Goal: Information Seeking & Learning: Learn about a topic

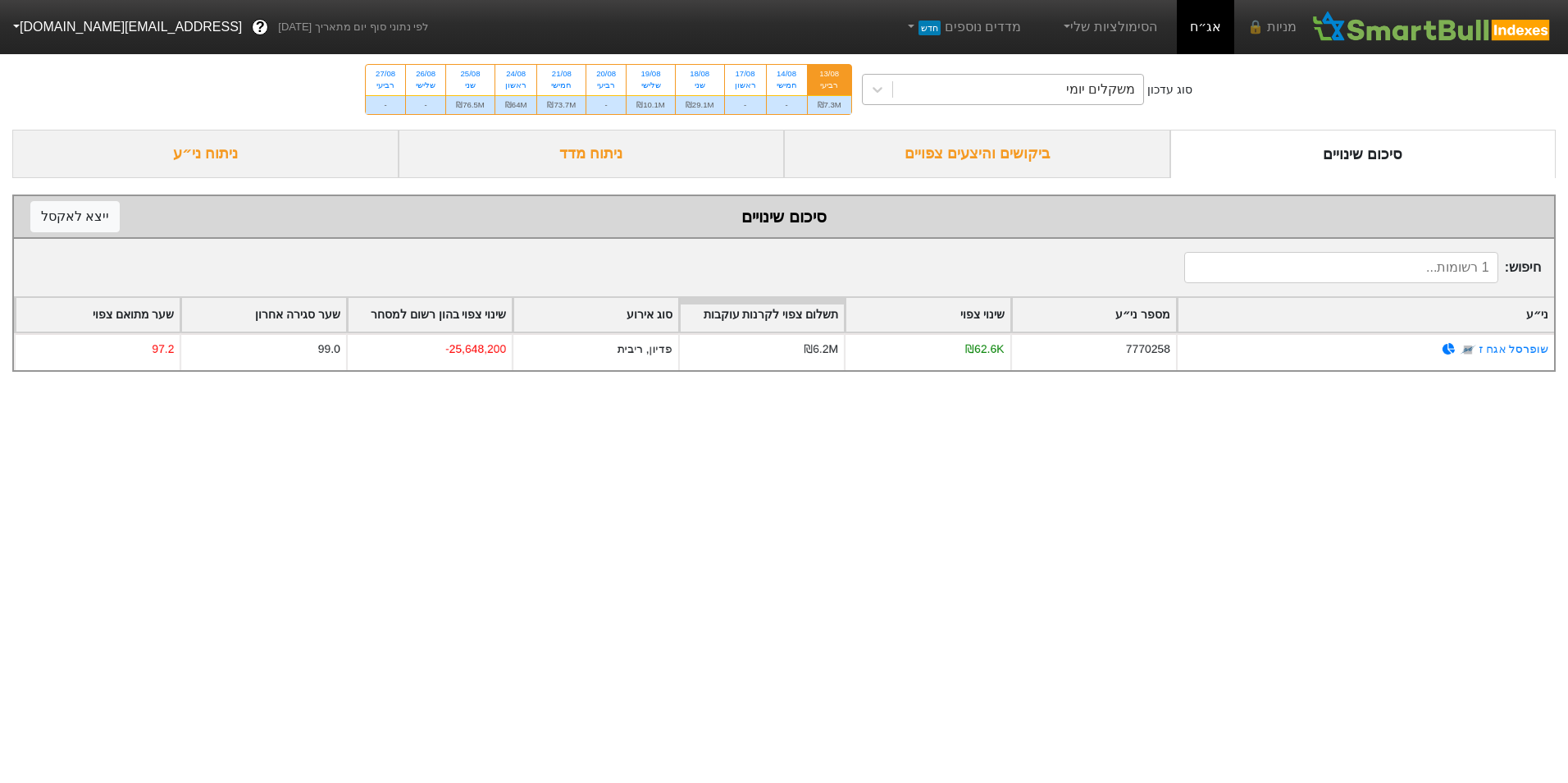
click at [1056, 89] on div "משקלים יומי" at bounding box center [1018, 89] width 250 height 29
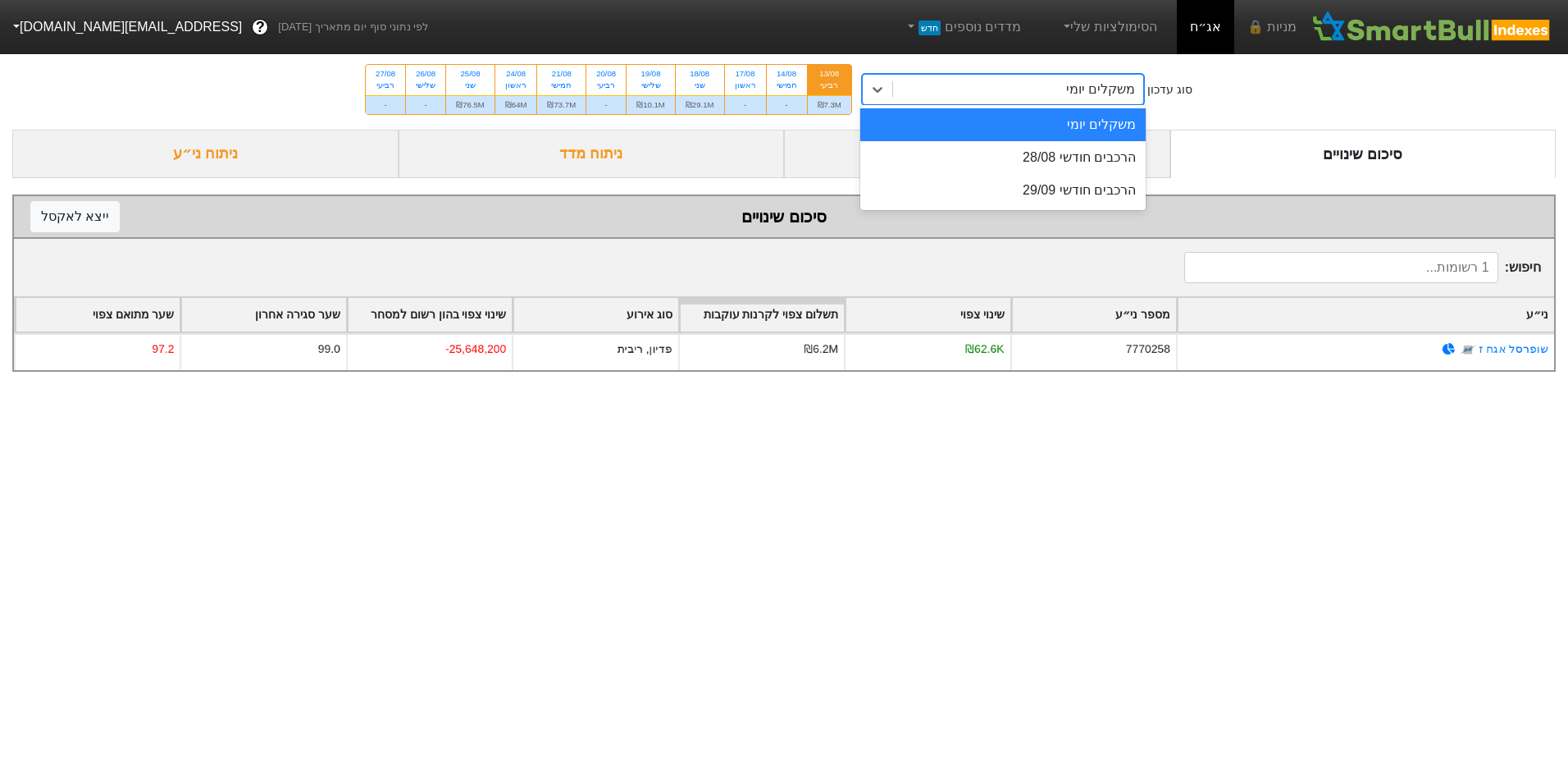
click at [1059, 156] on div "הרכבים חודשי 28/08" at bounding box center [1003, 157] width 286 height 33
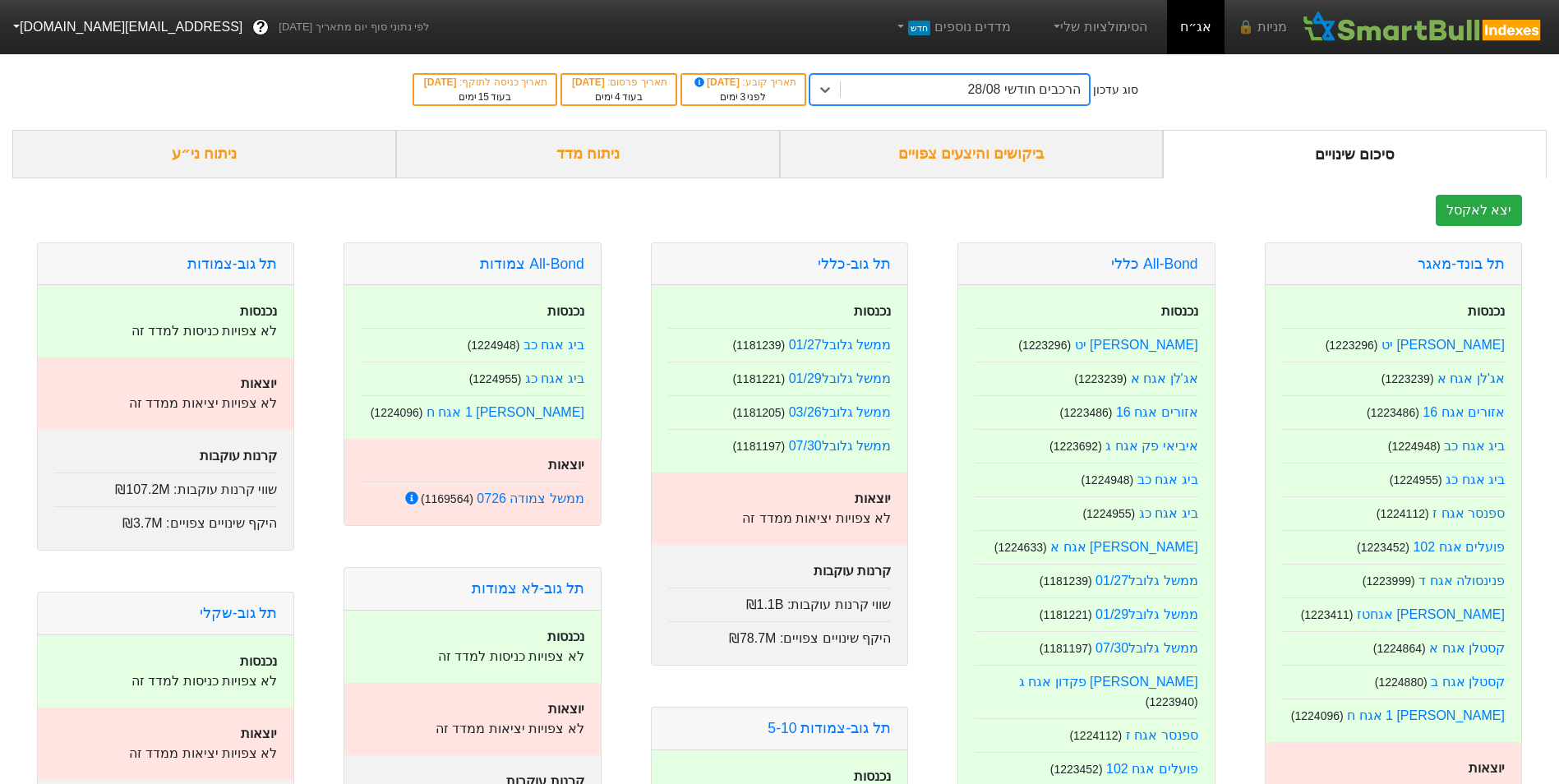
drag, startPoint x: 973, startPoint y: 161, endPoint x: 1020, endPoint y: 171, distance: 48.1
click at [974, 161] on div "ביקושים והיצעים צפויים" at bounding box center [971, 154] width 384 height 48
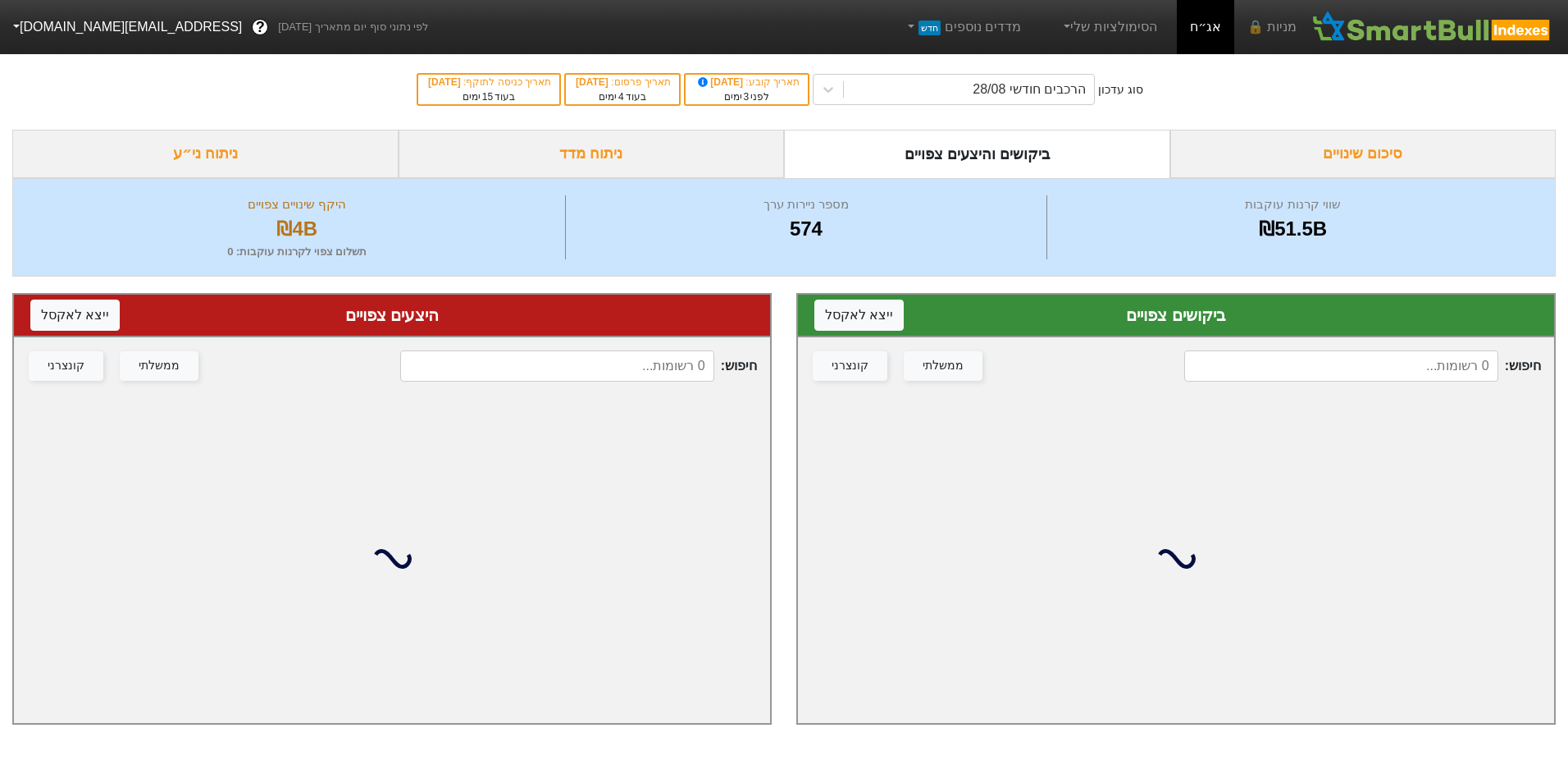
click at [1364, 361] on input at bounding box center [1341, 366] width 313 height 31
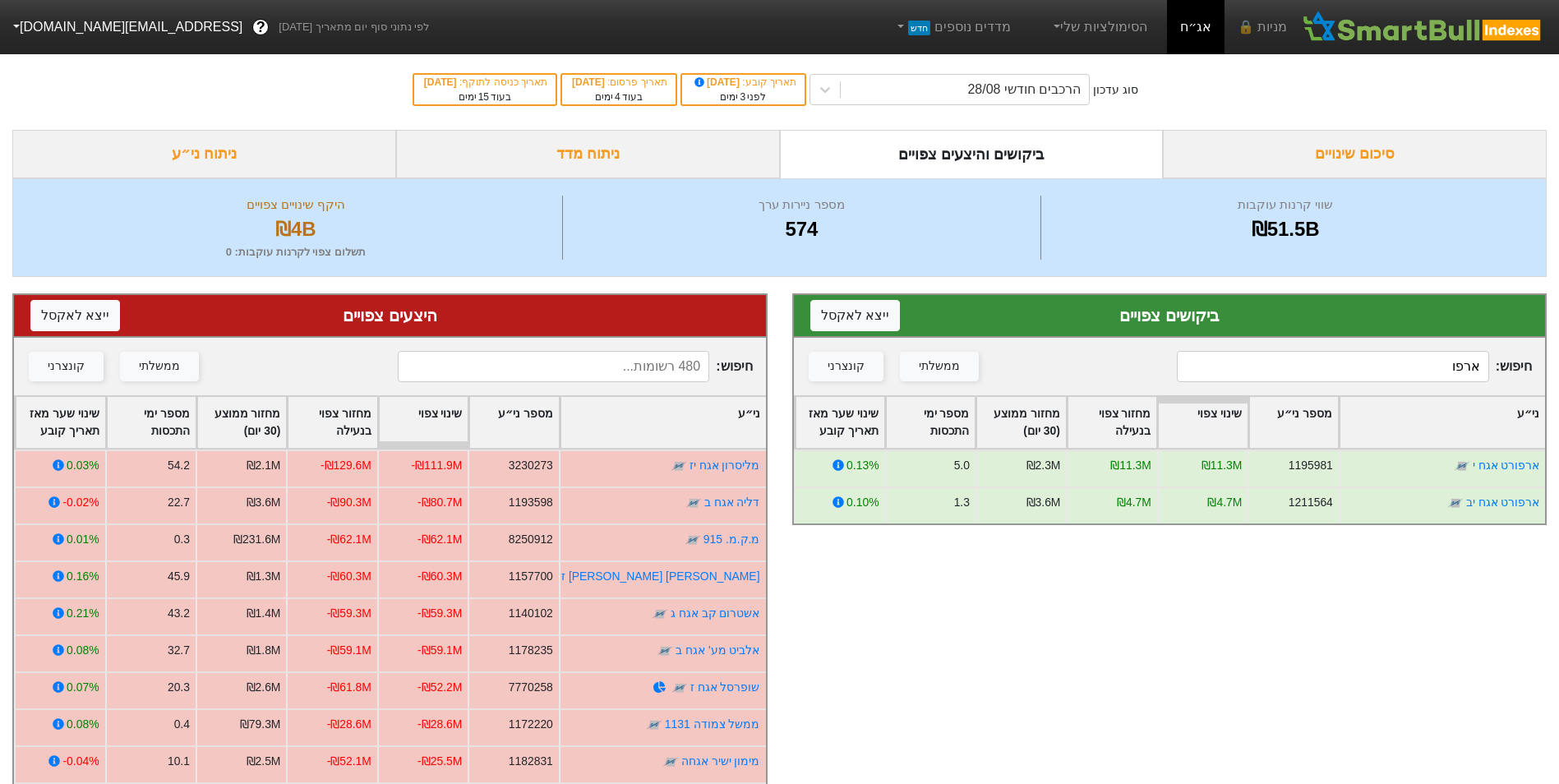
type input "ארפו"
click at [611, 363] on input at bounding box center [553, 366] width 311 height 31
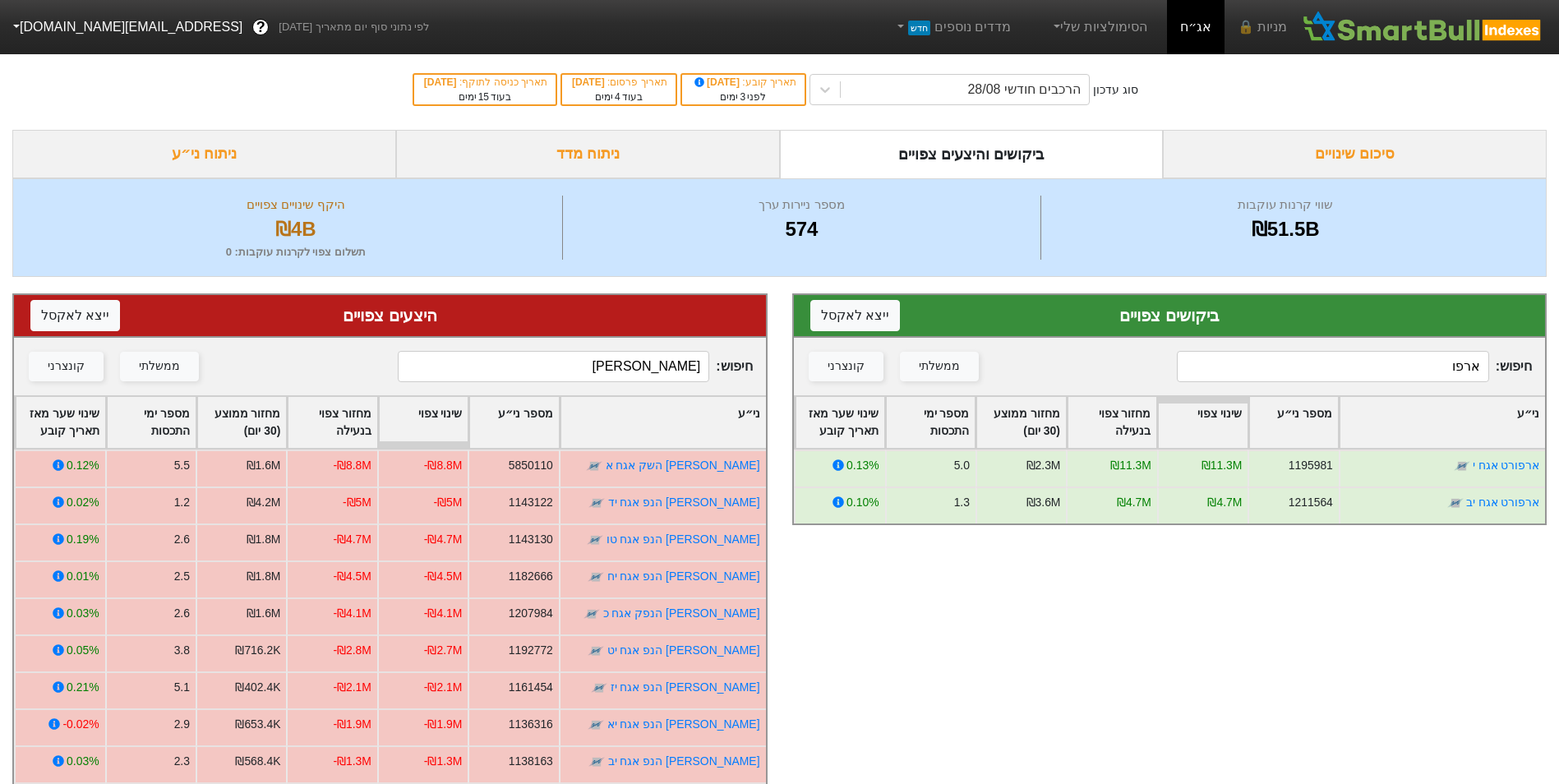
type input "[PERSON_NAME]"
click at [1379, 366] on input "ארפו" at bounding box center [1332, 366] width 311 height 31
type input "[PERSON_NAME]"
click at [621, 377] on input "[PERSON_NAME]" at bounding box center [553, 366] width 311 height 31
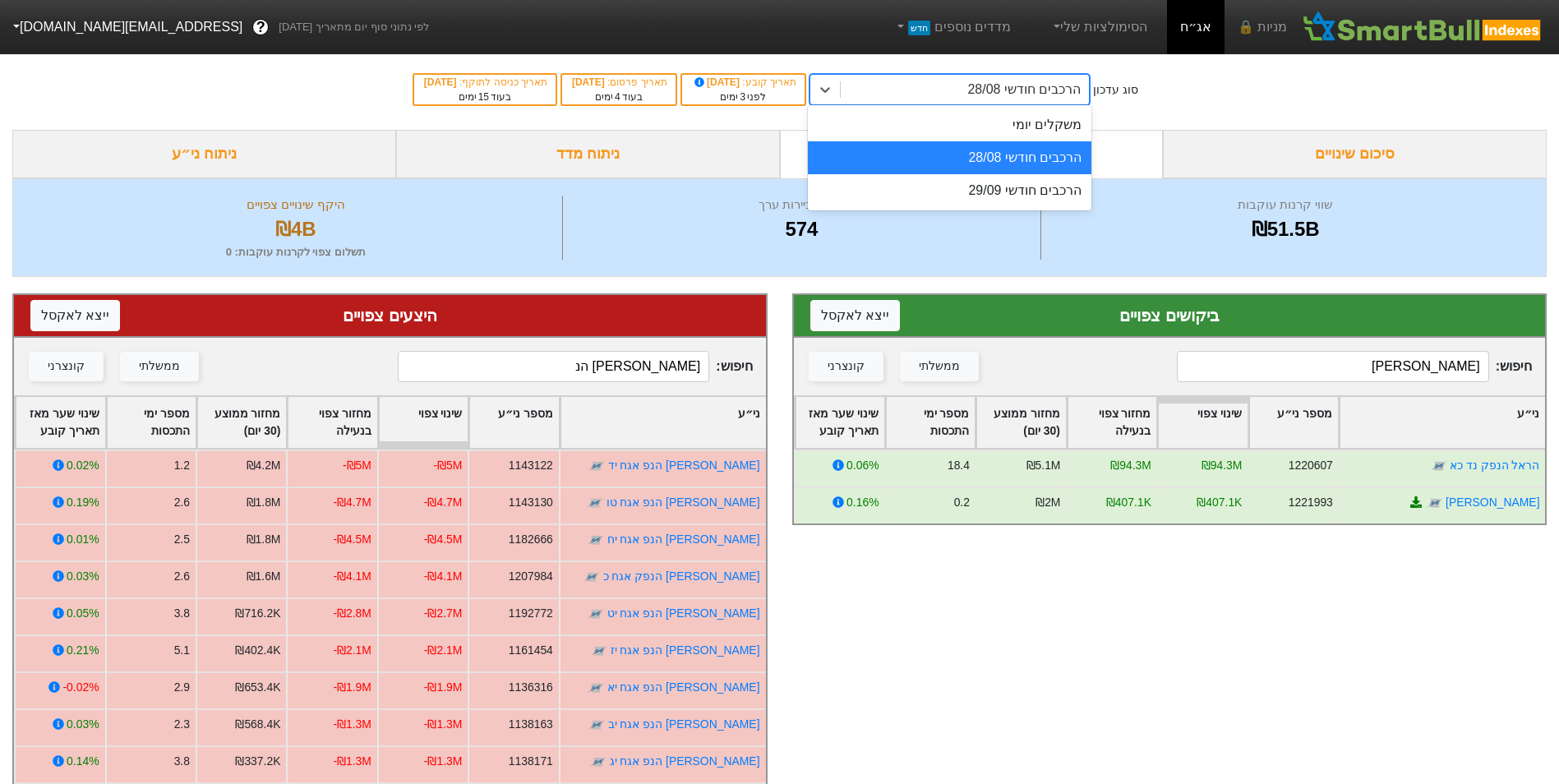
click at [940, 101] on div "הרכבים חודשי 28/08" at bounding box center [965, 90] width 248 height 29
click at [944, 187] on div "הרכבים חודשי 29/09" at bounding box center [949, 190] width 284 height 33
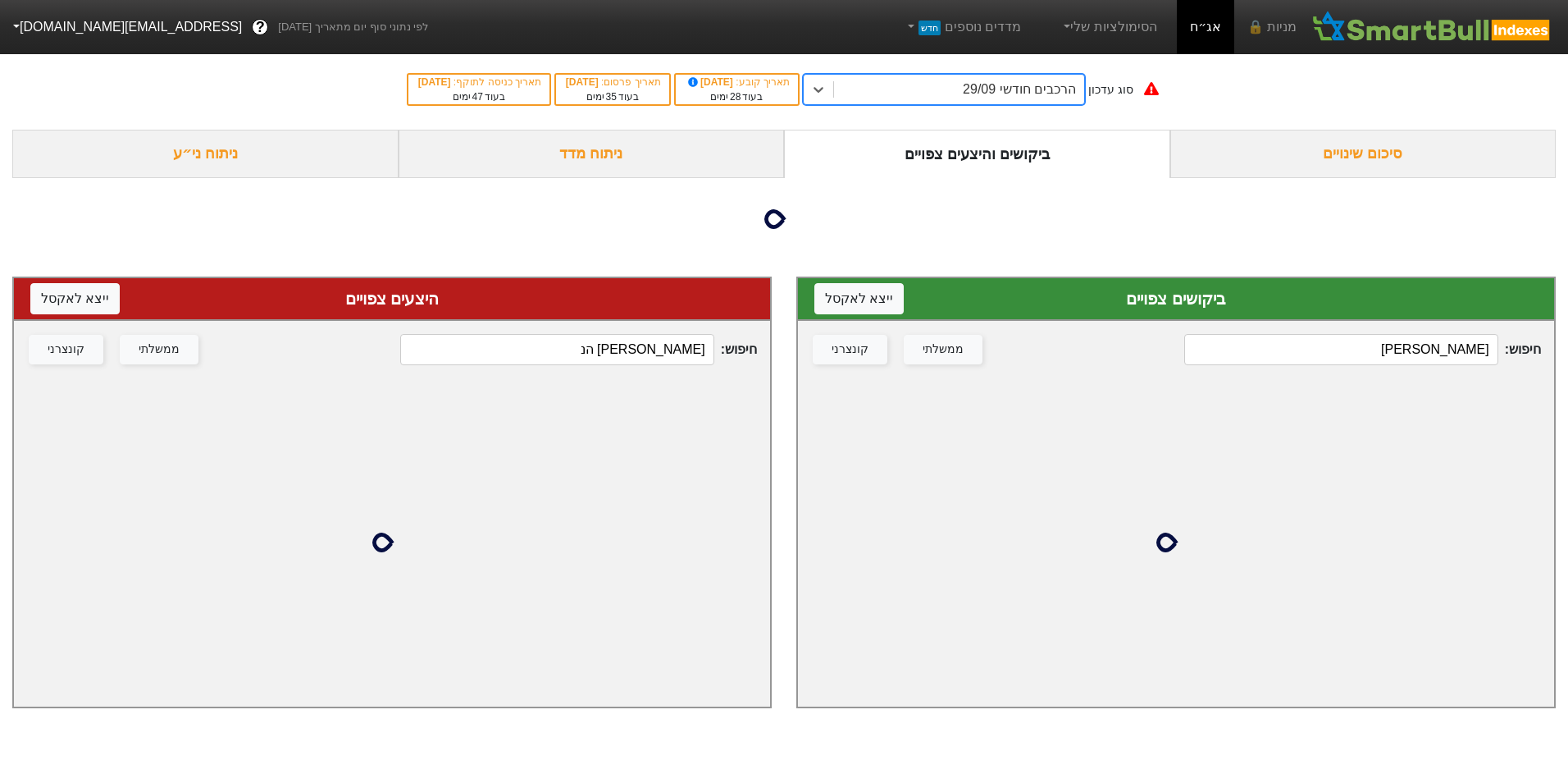
click at [630, 355] on input "[PERSON_NAME] הנ" at bounding box center [556, 349] width 313 height 31
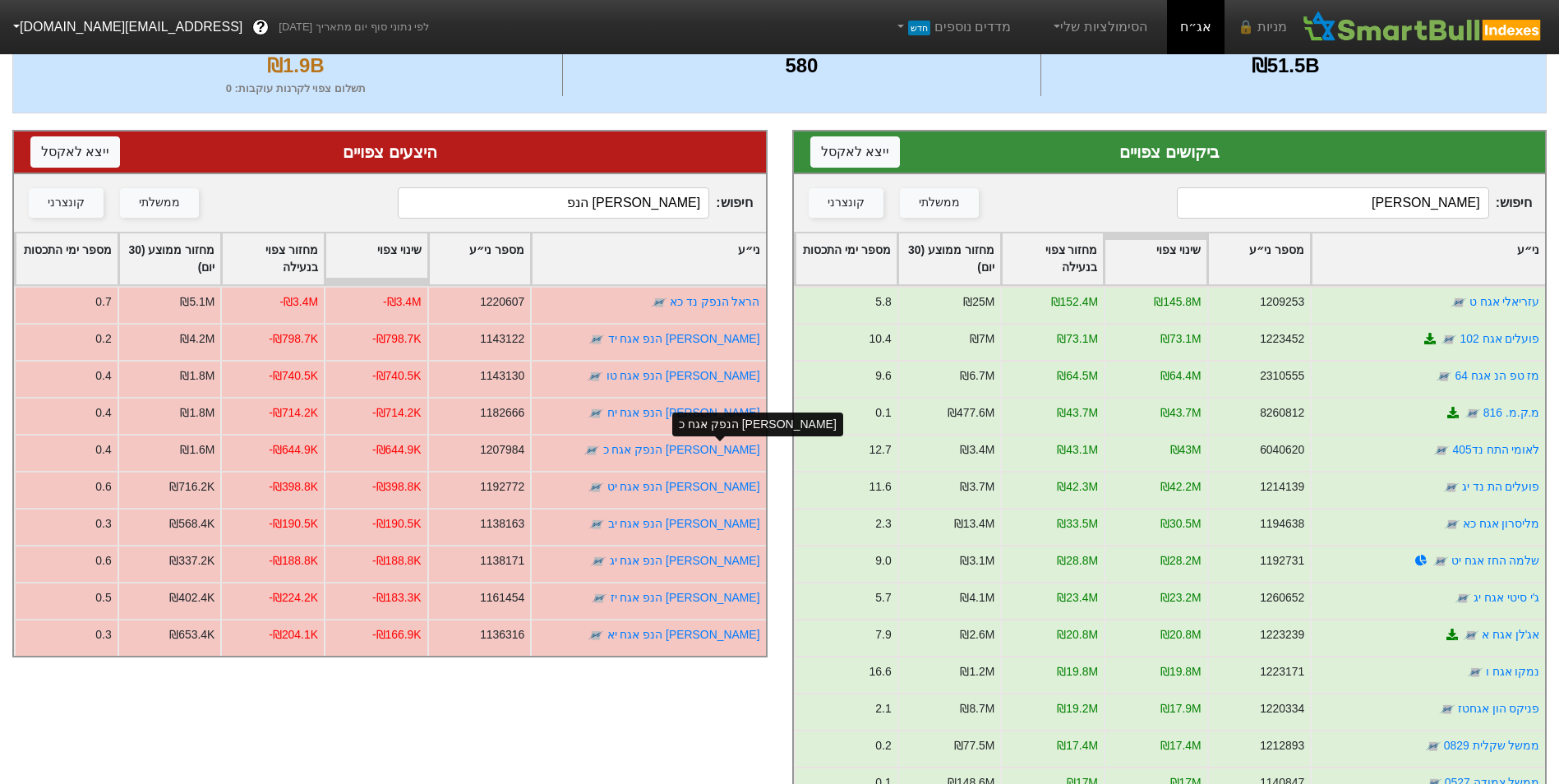
scroll to position [165, 0]
click at [1393, 207] on input "[PERSON_NAME]" at bounding box center [1332, 202] width 311 height 31
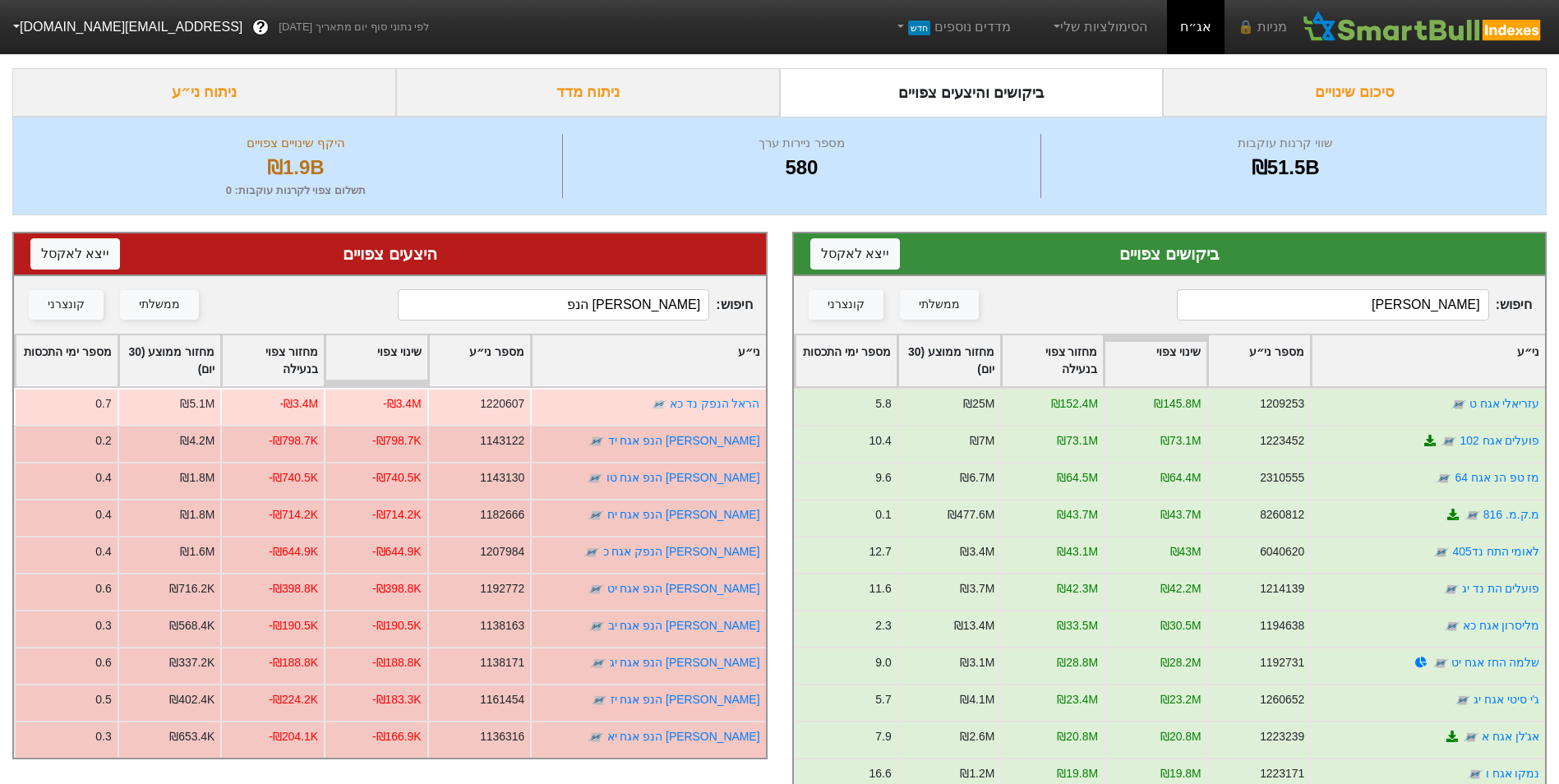
scroll to position [0, 0]
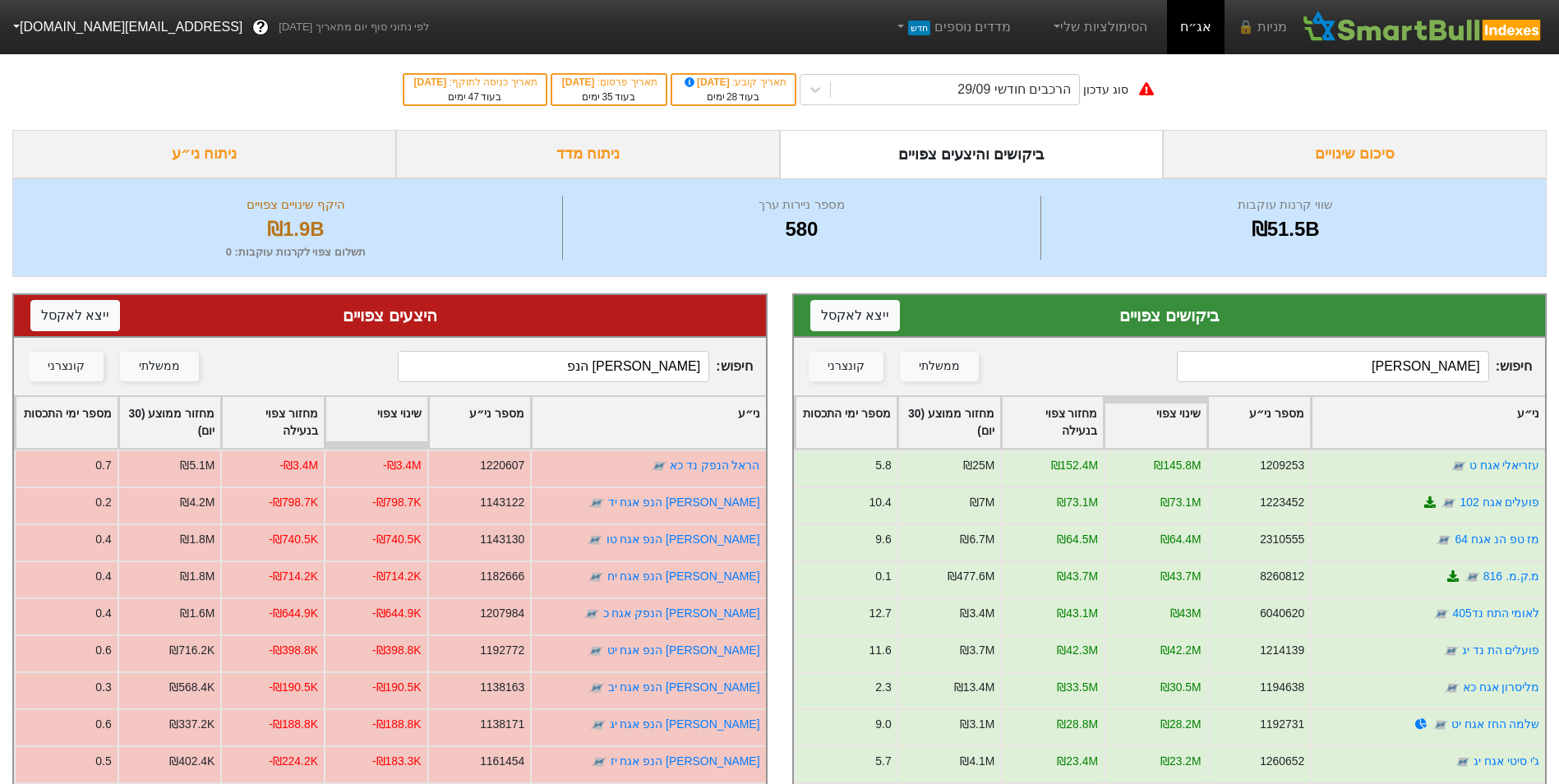
click at [594, 366] on input "[PERSON_NAME] הנפ" at bounding box center [553, 366] width 311 height 31
click at [594, 367] on input "[PERSON_NAME] הנפ" at bounding box center [553, 366] width 311 height 31
click at [584, 376] on input "[PERSON_NAME]" at bounding box center [553, 366] width 311 height 31
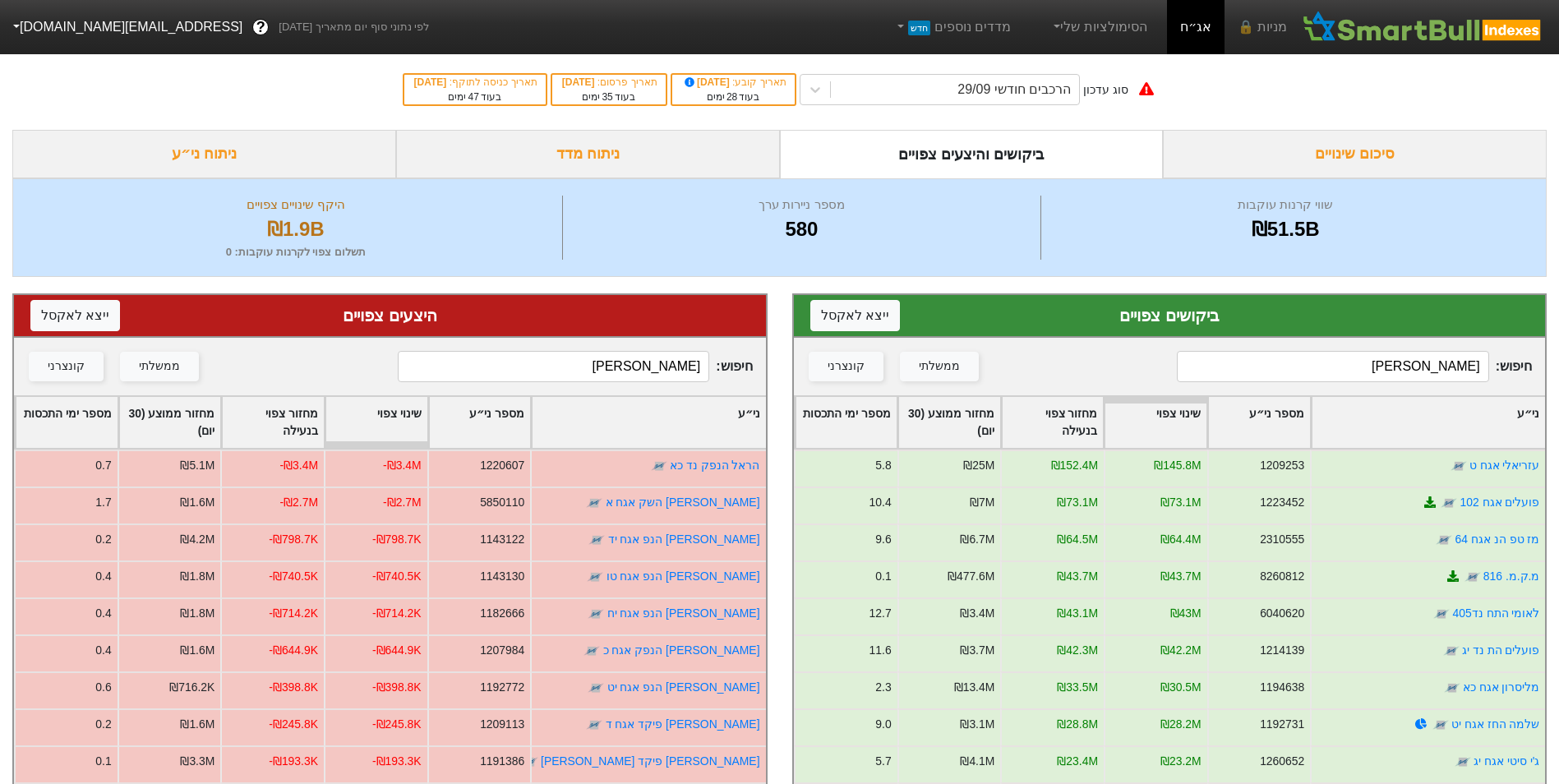
drag, startPoint x: 1049, startPoint y: 66, endPoint x: 1050, endPoint y: 81, distance: 15.0
click at [1049, 69] on div "סוג עדכון הרכבים חודשי 29/09 תאריך קובע : [DATE] בעוד 28 ימים תאריך פרסום : [DA…" at bounding box center [779, 89] width 1559 height 80
click at [1050, 84] on div "הרכבים חודשי 29/09" at bounding box center [1014, 90] width 114 height 20
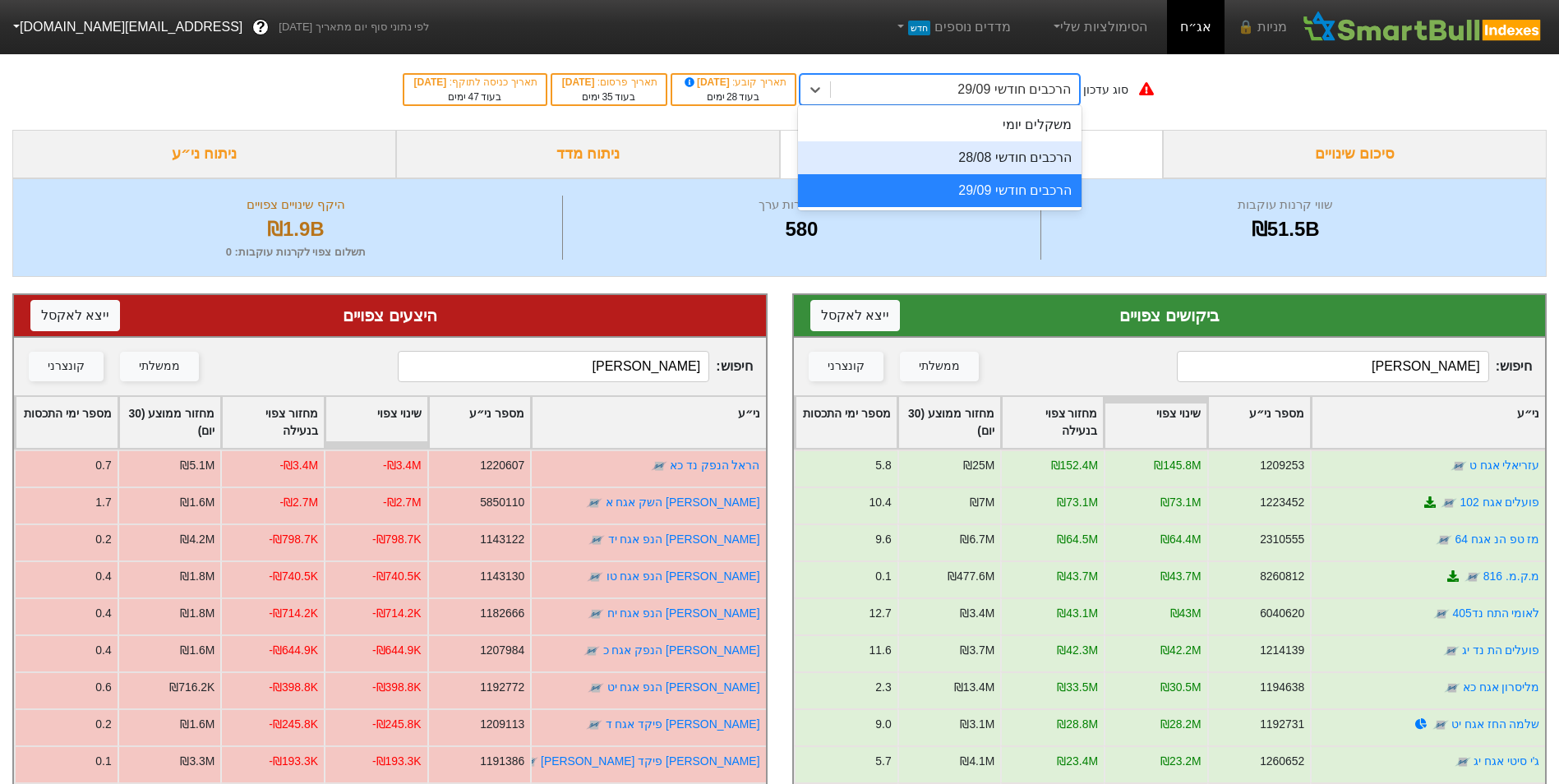
click at [1024, 169] on div "הרכבים חודשי 28/08" at bounding box center [939, 158] width 284 height 33
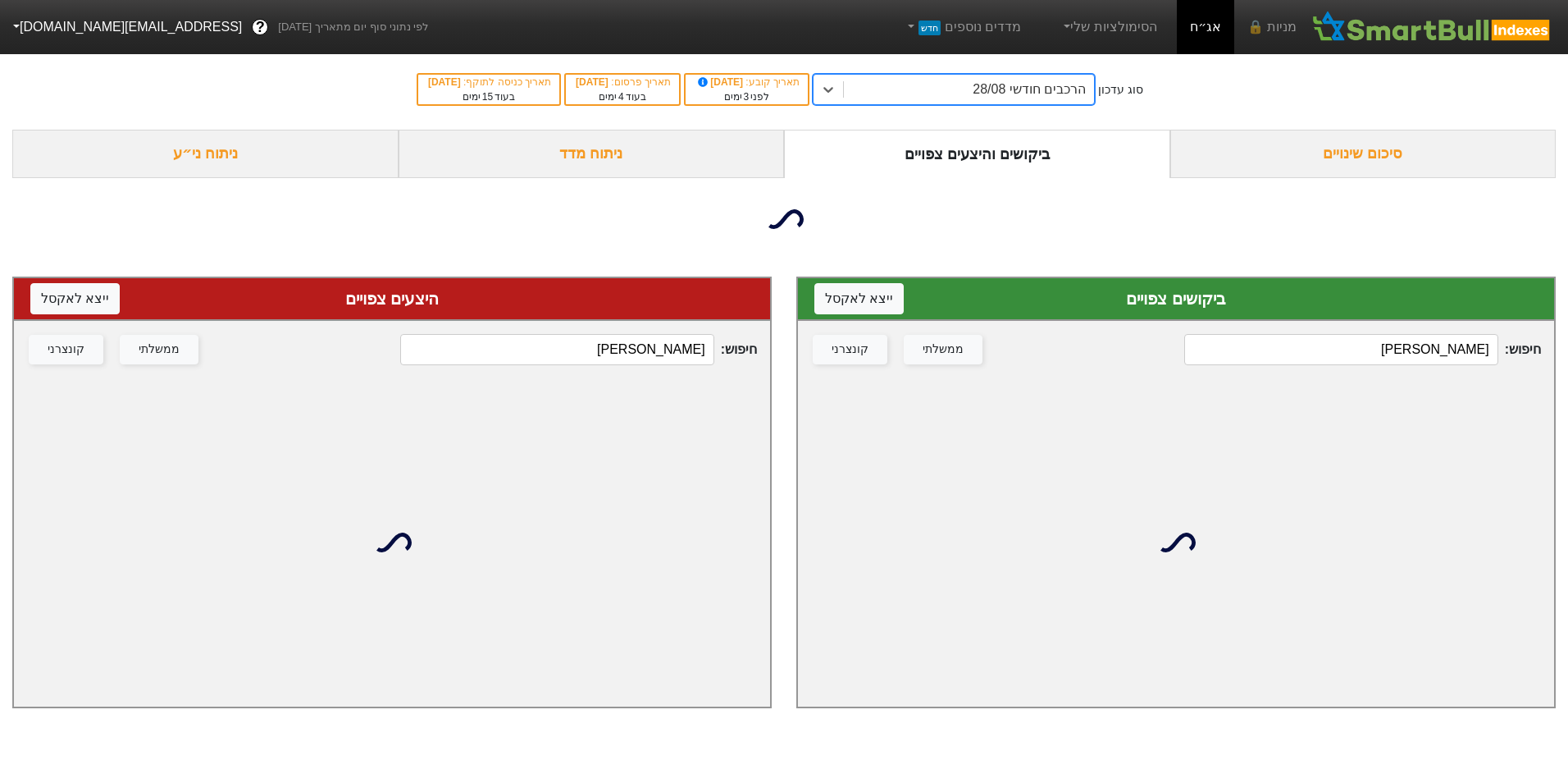
click at [665, 367] on div "חיפוש : [PERSON_NAME] ממשלתי קונצרני" at bounding box center [391, 349] width 756 height 58
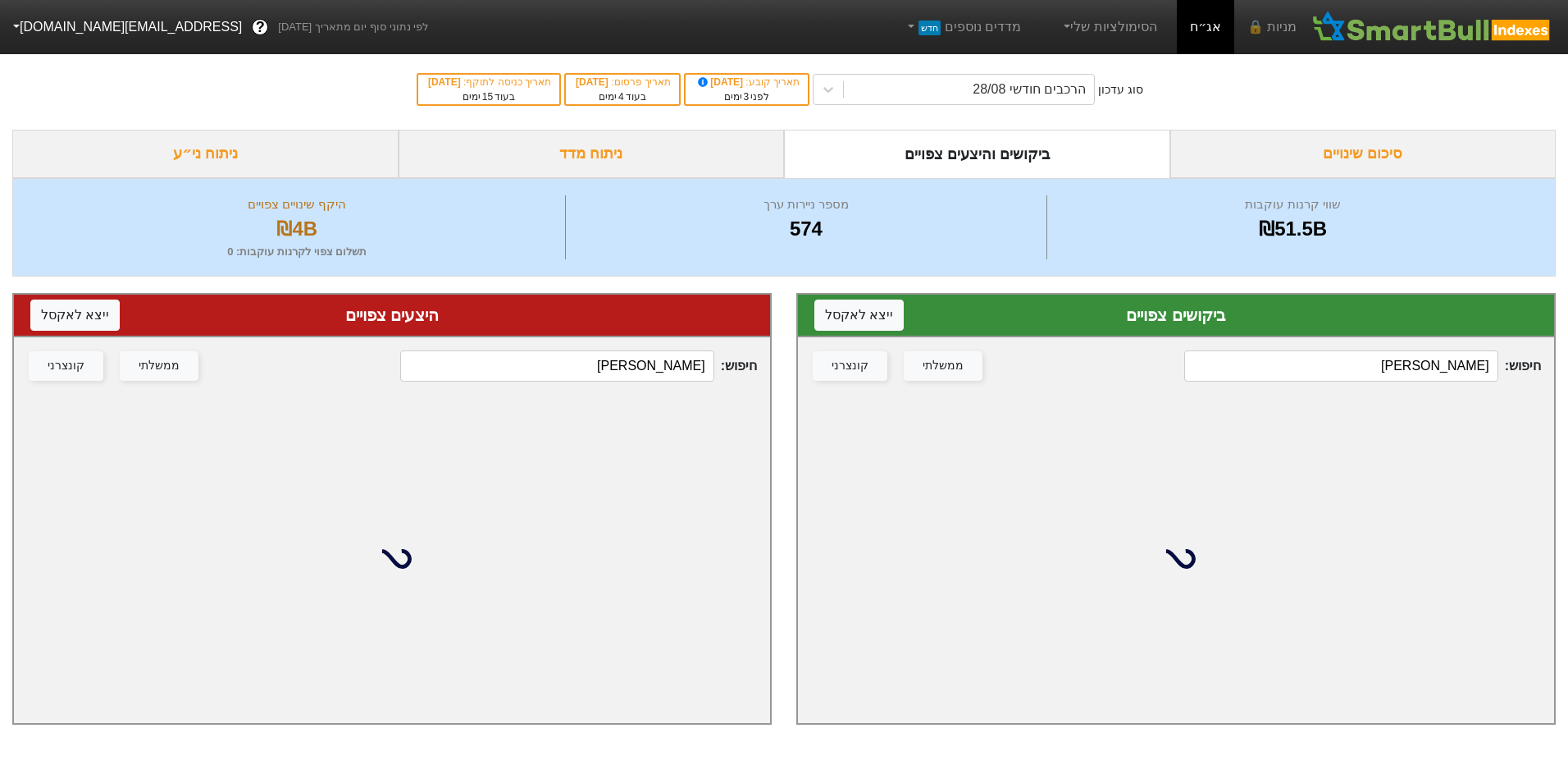
click at [663, 362] on input "[PERSON_NAME]" at bounding box center [556, 366] width 313 height 31
click at [664, 363] on input "[PERSON_NAME]" at bounding box center [556, 366] width 313 height 31
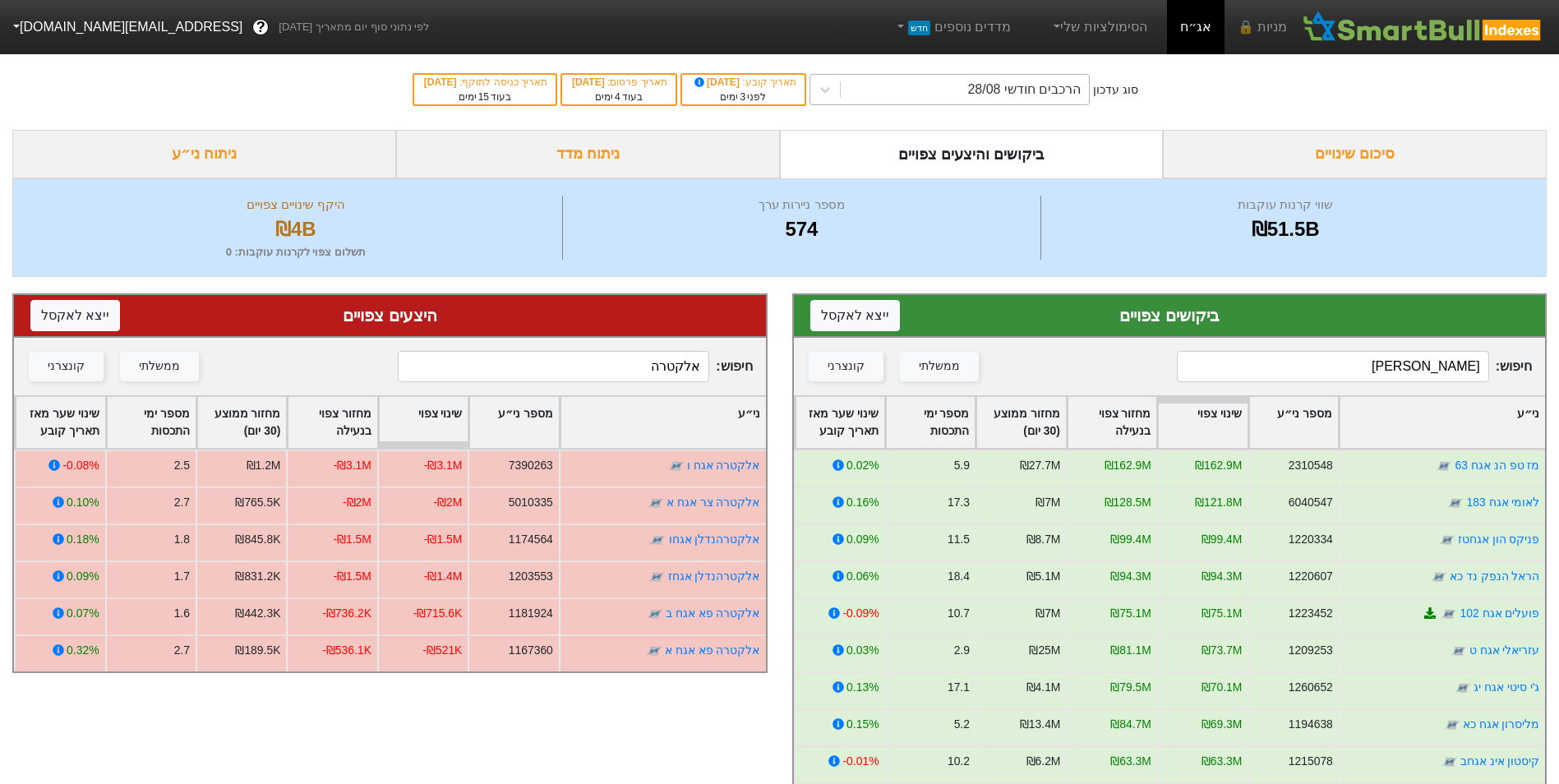
click at [924, 103] on div "הרכבים חודשי 28/08" at bounding box center [965, 90] width 248 height 29
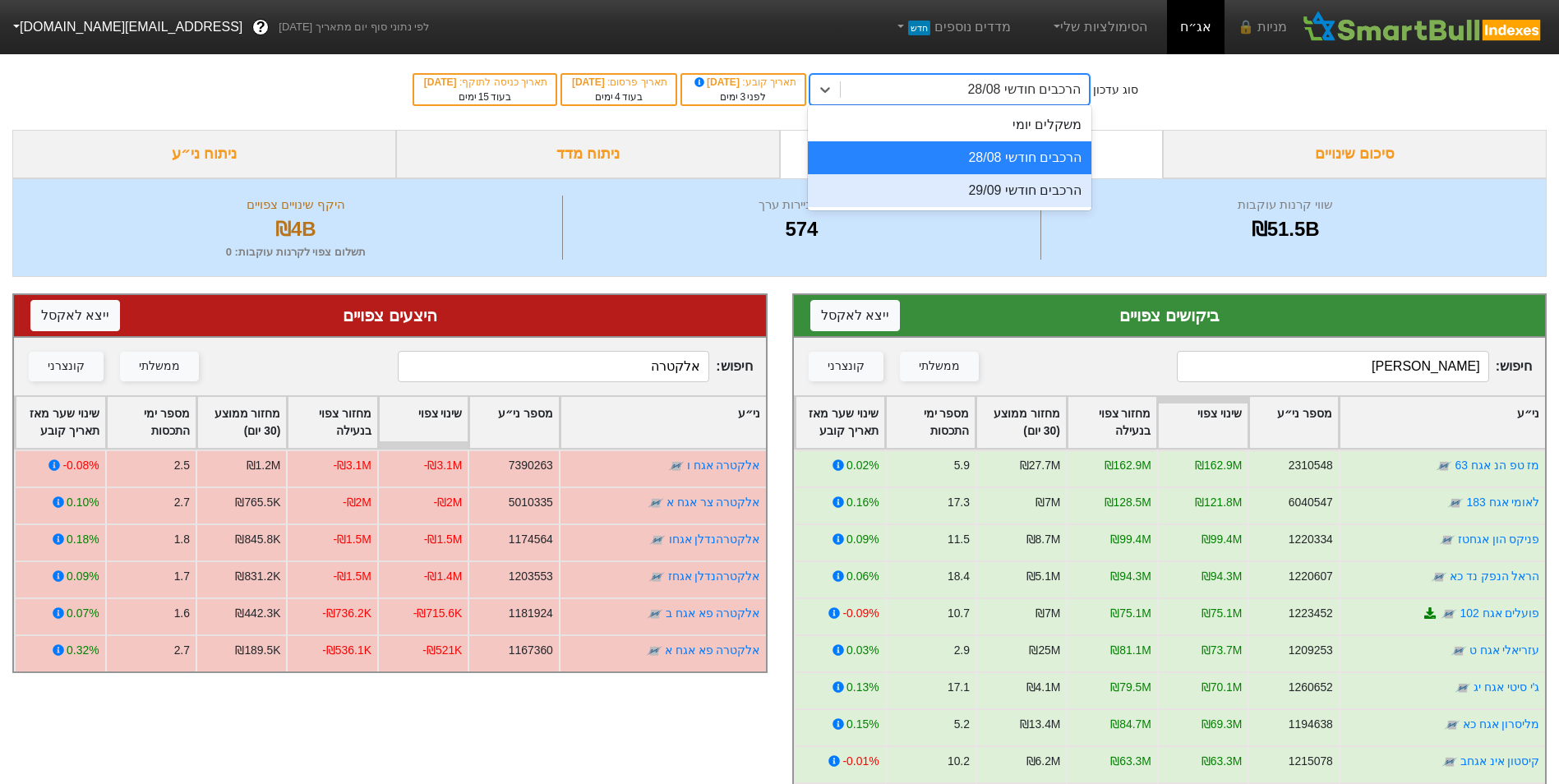
click at [973, 202] on div "הרכבים חודשי 29/09" at bounding box center [949, 190] width 284 height 33
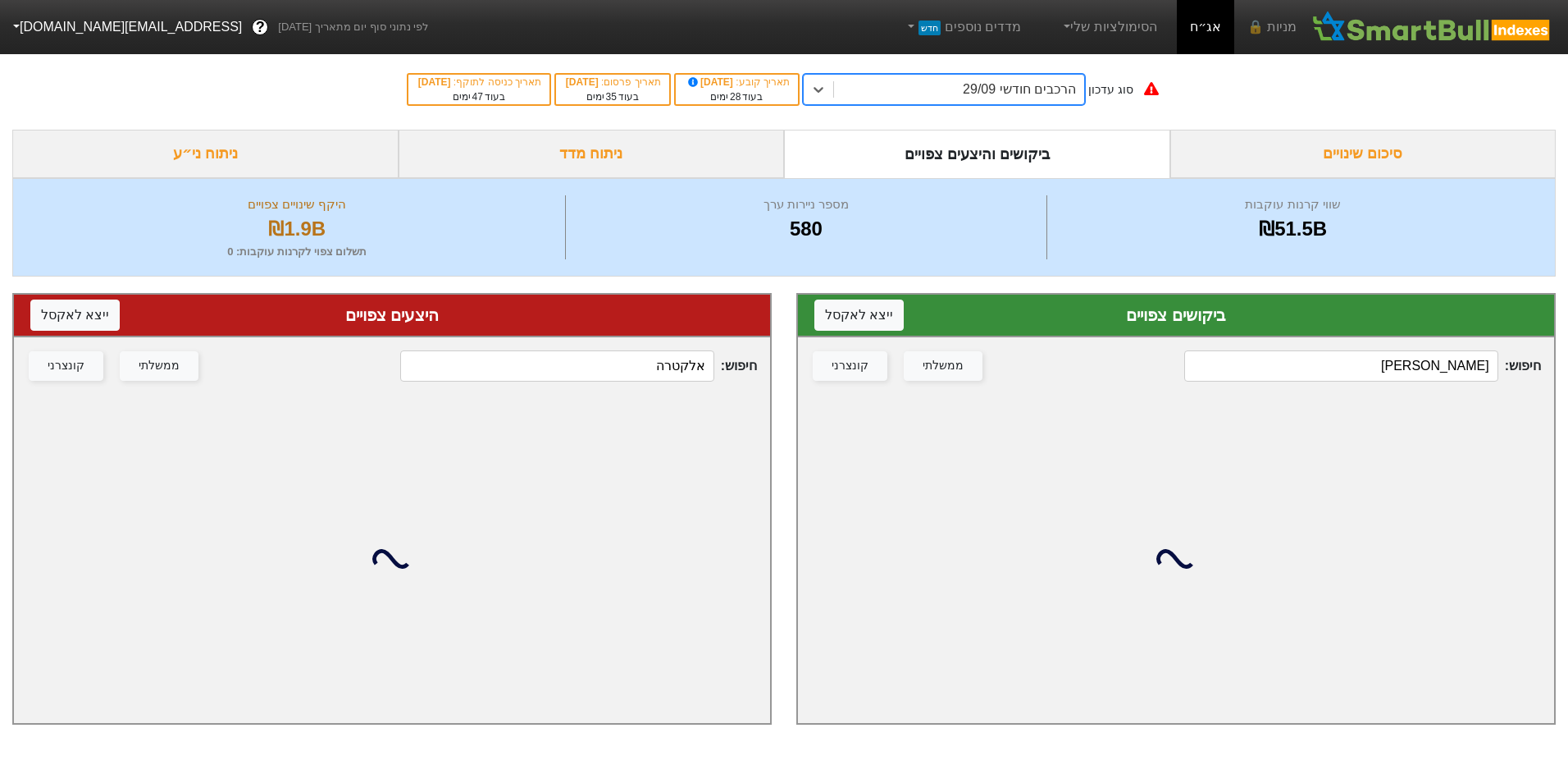
click at [628, 373] on input "אלקטרה" at bounding box center [556, 366] width 313 height 31
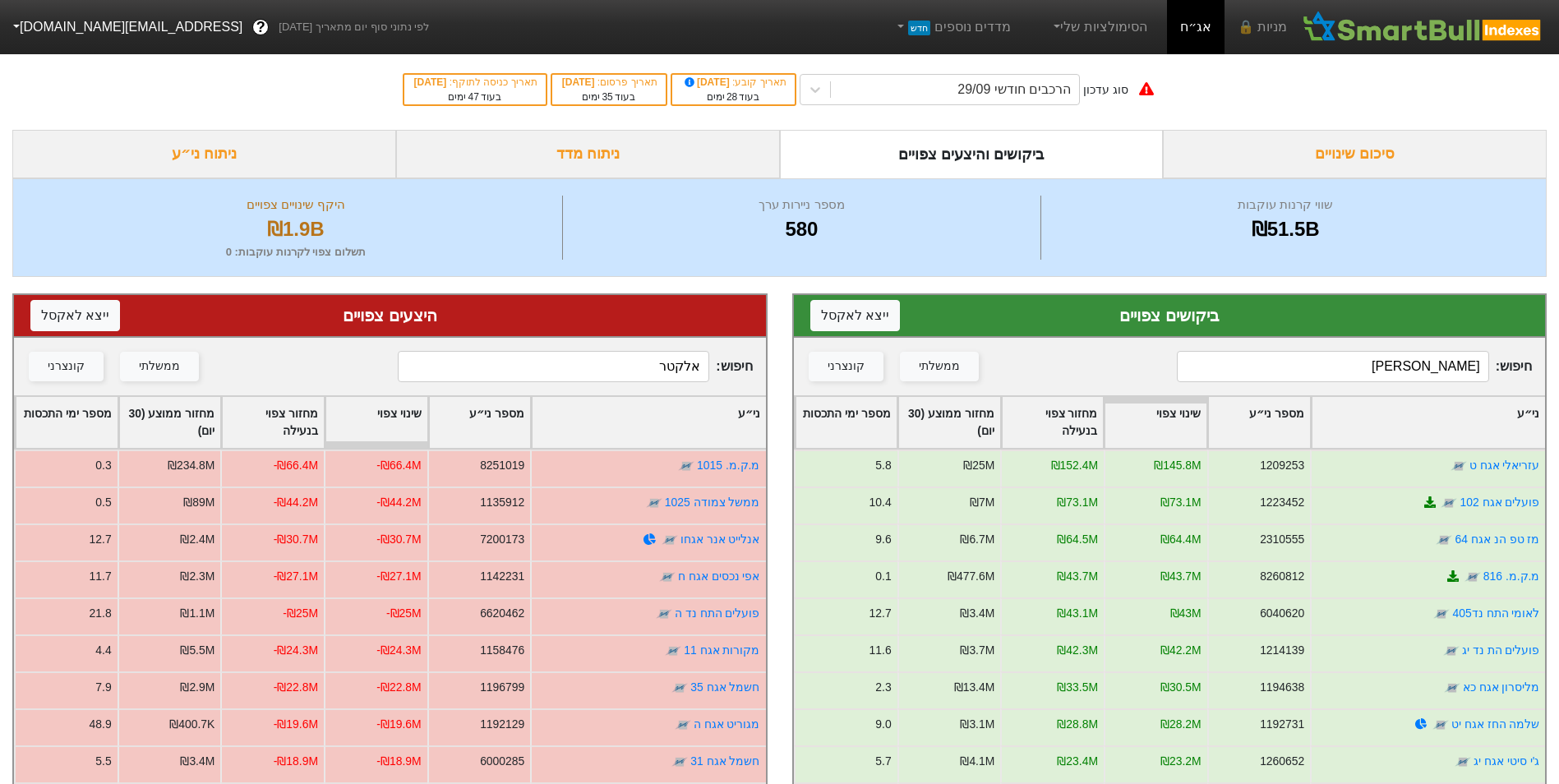
type input "אלקטרה"
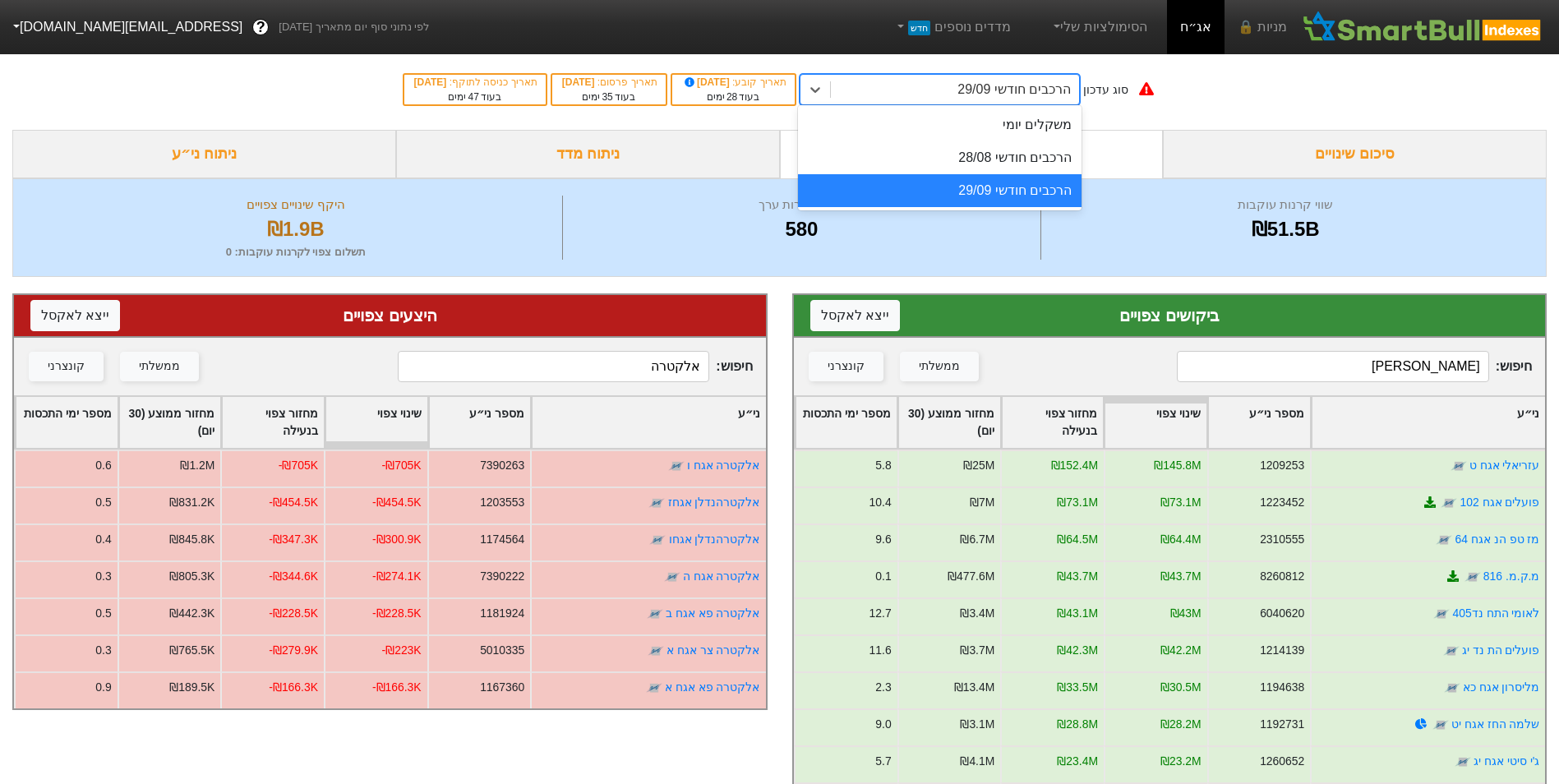
click at [1071, 86] on div "הרכבים חודשי 29/09" at bounding box center [1014, 90] width 114 height 20
click at [991, 199] on div "הרכבים חודשי 29/09" at bounding box center [939, 190] width 284 height 33
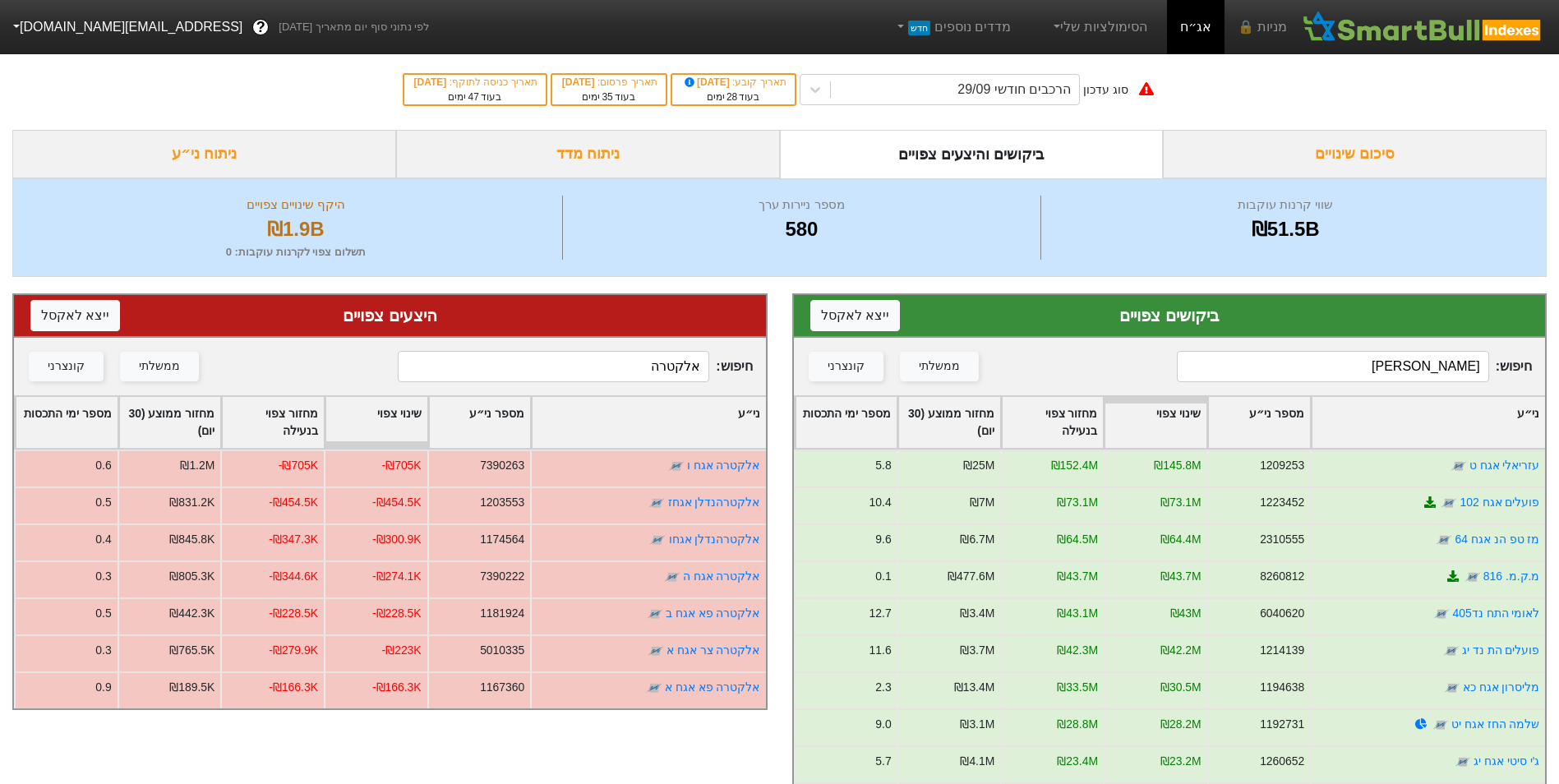
click at [988, 195] on div "שווי קרנות עוקבות ₪51.5B מספר ניירות ערך 580 היקף שינויים צפויים ₪1.9B תשלום צפ…" at bounding box center [779, 227] width 1534 height 98
click at [1255, 365] on input "[PERSON_NAME]" at bounding box center [1332, 366] width 311 height 31
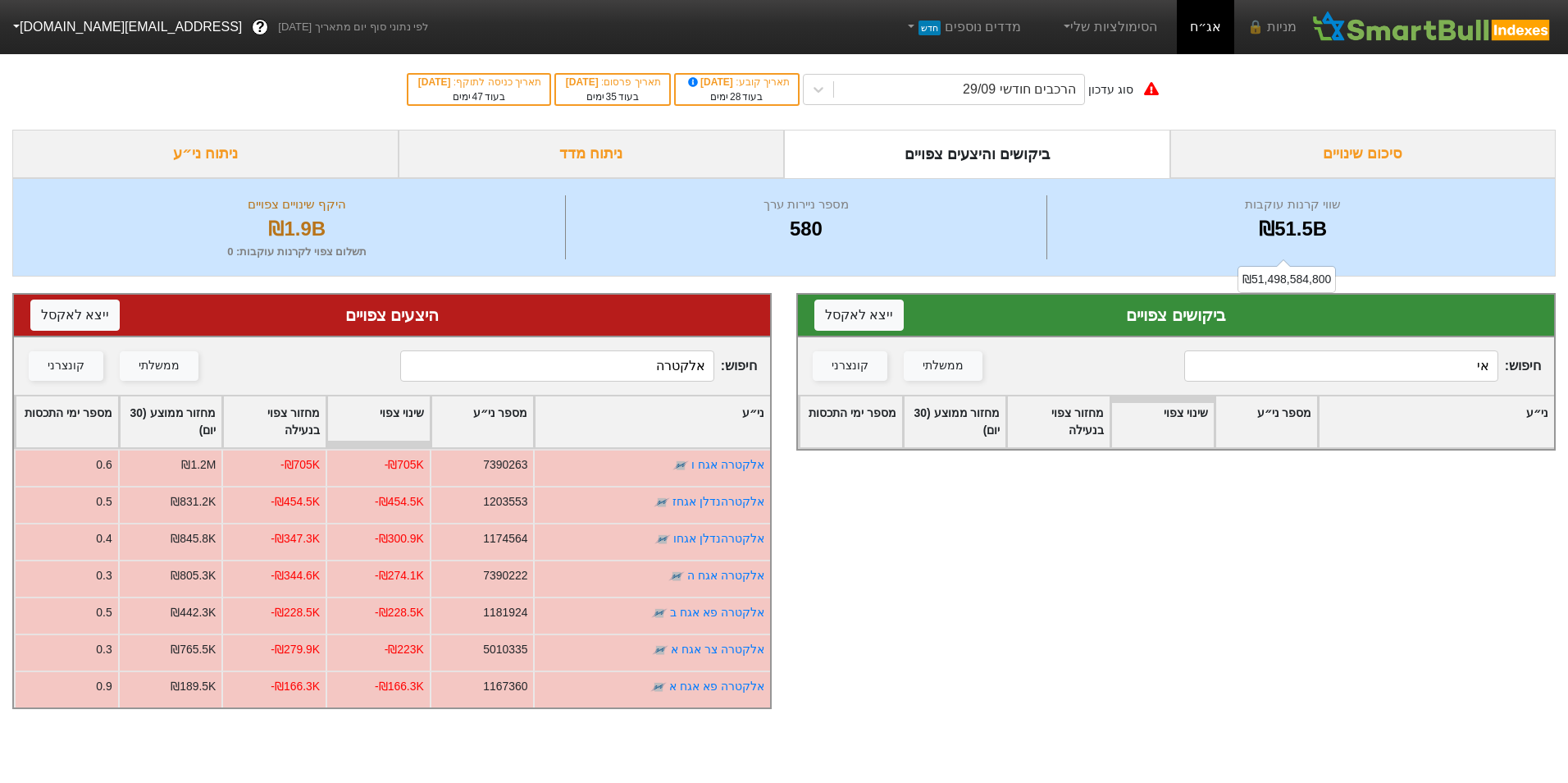
type input "א"
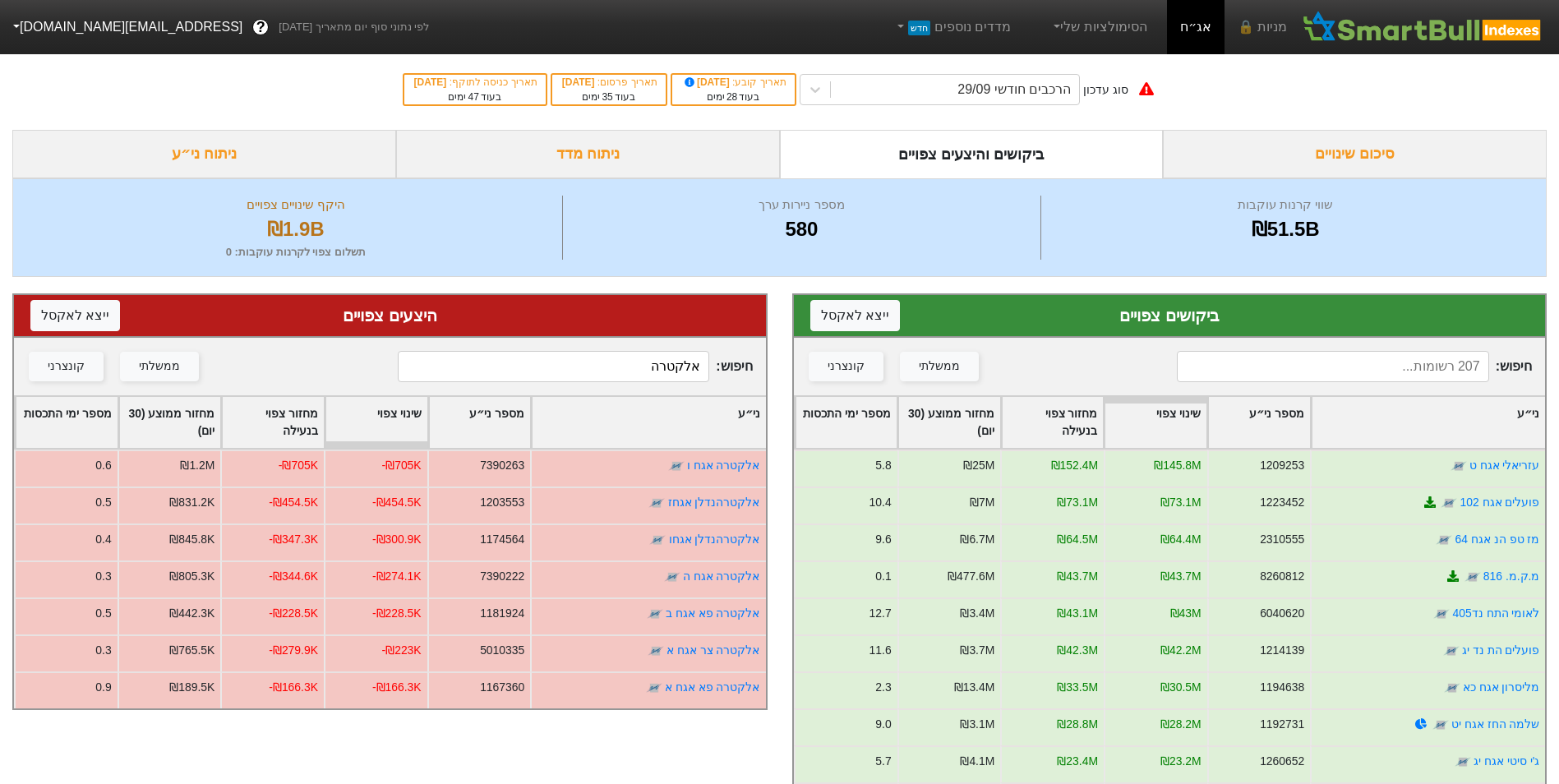
click at [623, 356] on input "אלקטרה" at bounding box center [553, 366] width 311 height 31
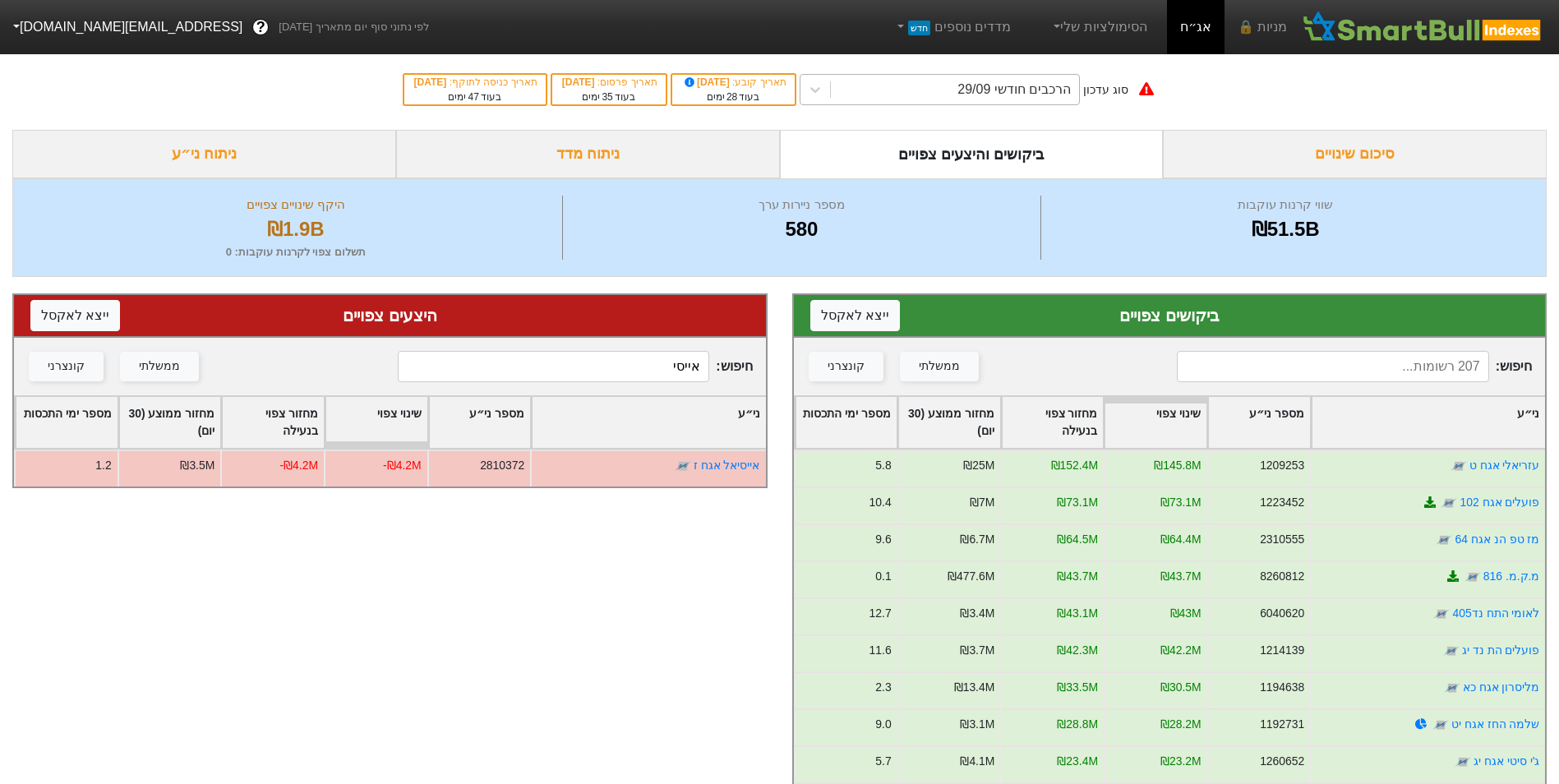
type input "אייסי"
click at [1032, 91] on div "הרכבים חודשי 29/09" at bounding box center [1014, 90] width 114 height 20
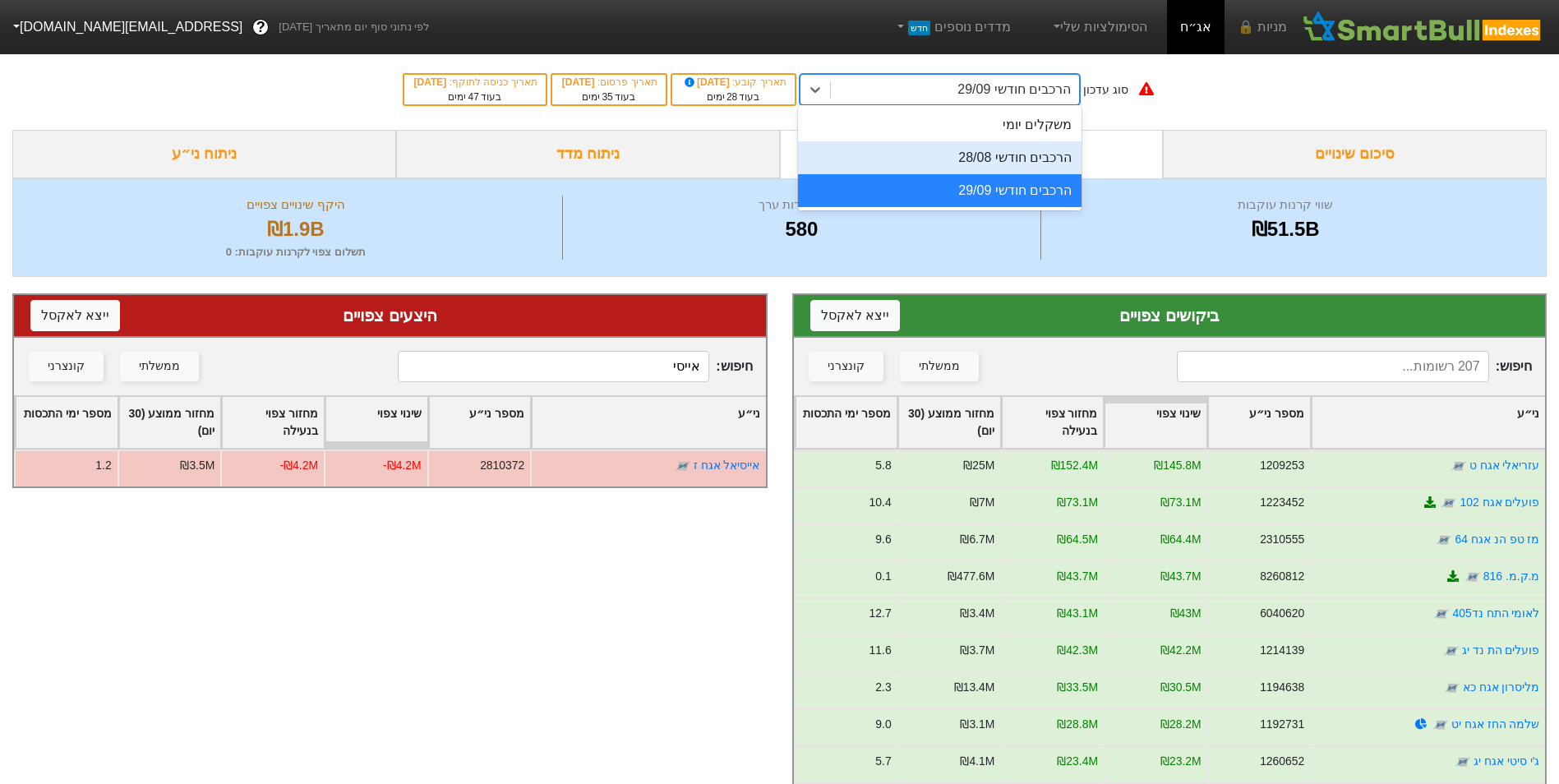
click at [1016, 153] on div "הרכבים חודשי 28/08" at bounding box center [939, 158] width 284 height 33
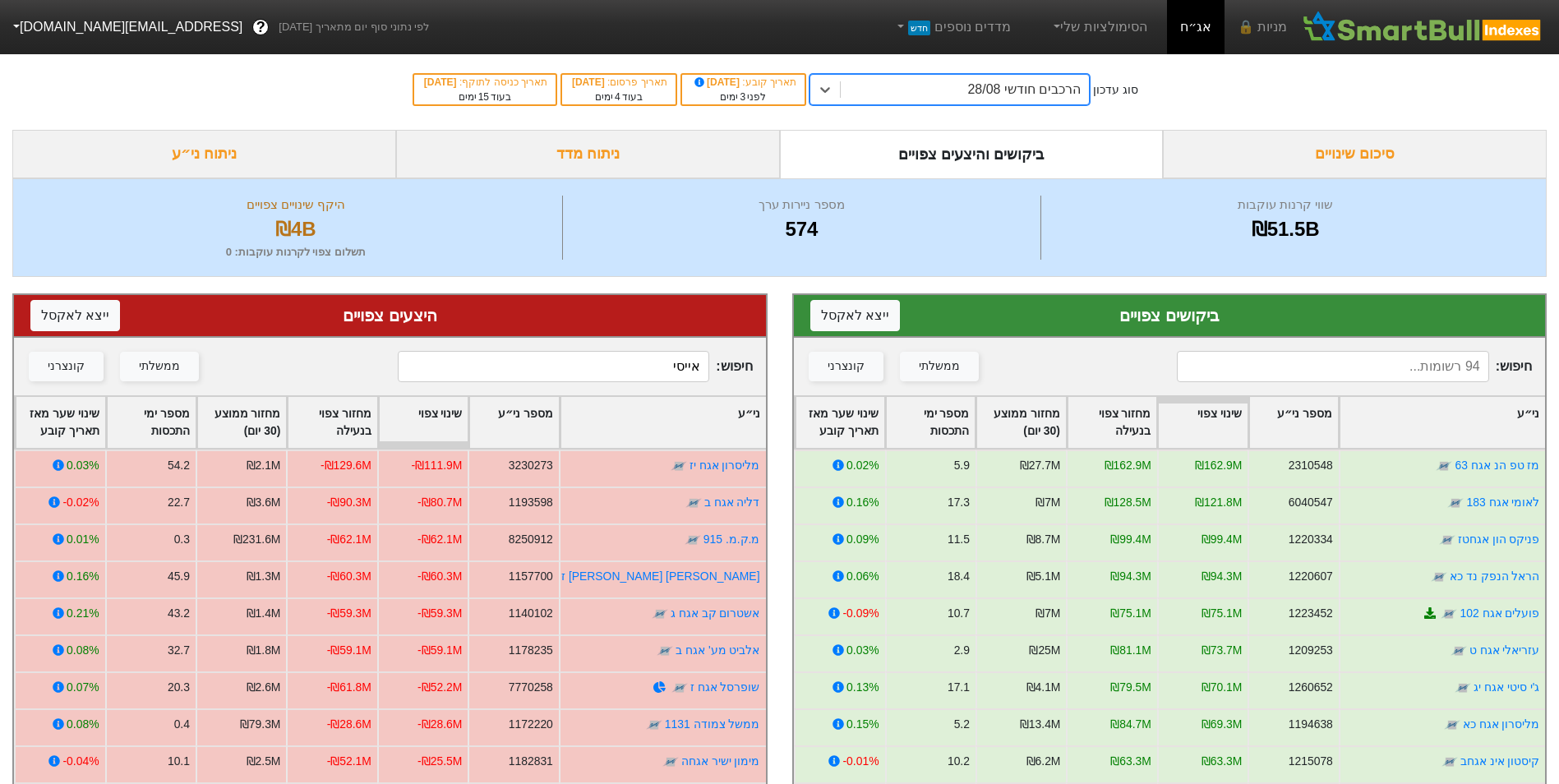
click at [1380, 361] on input at bounding box center [1332, 366] width 311 height 31
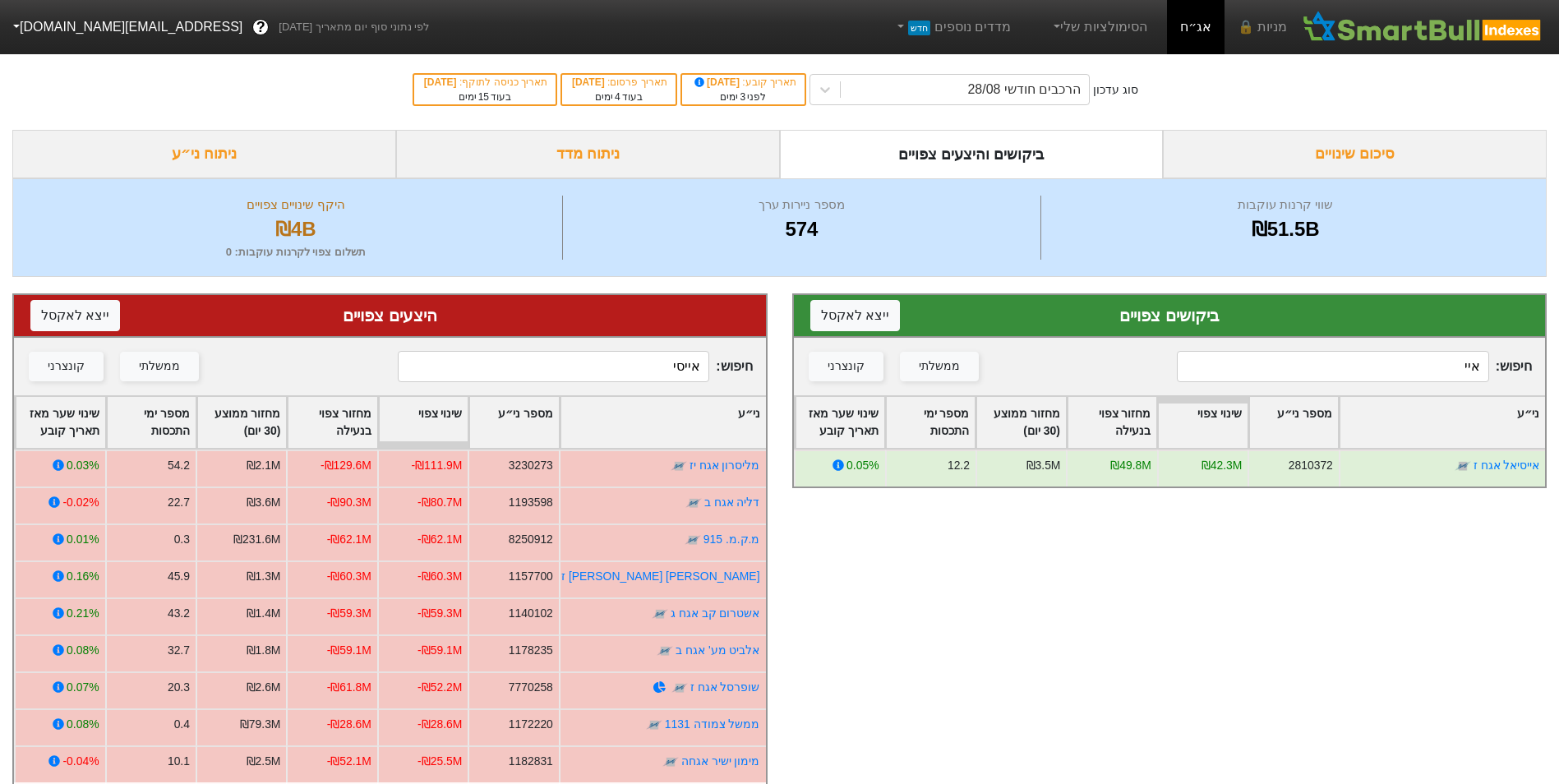
type input "איי"
